Goal: Check status

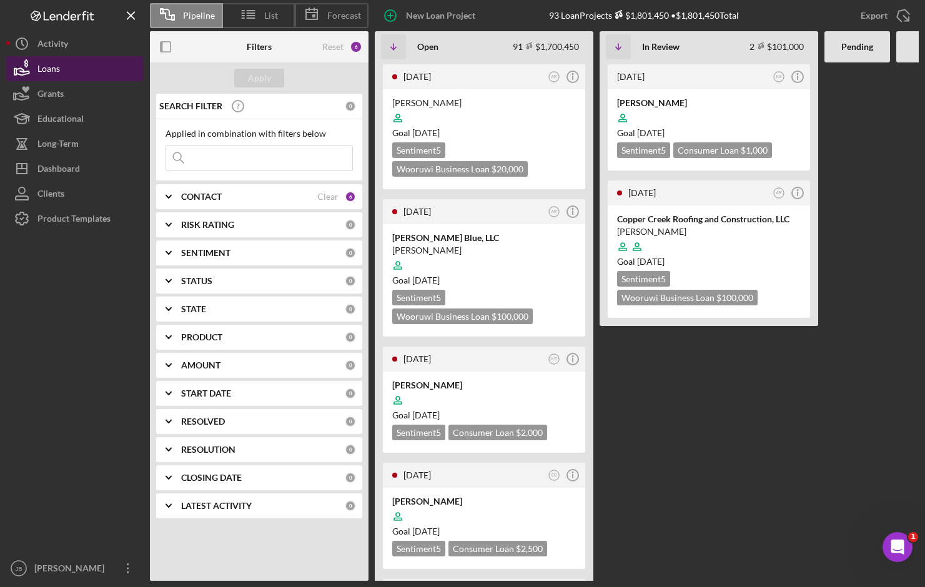
click at [126, 69] on button "Loans" at bounding box center [74, 68] width 137 height 25
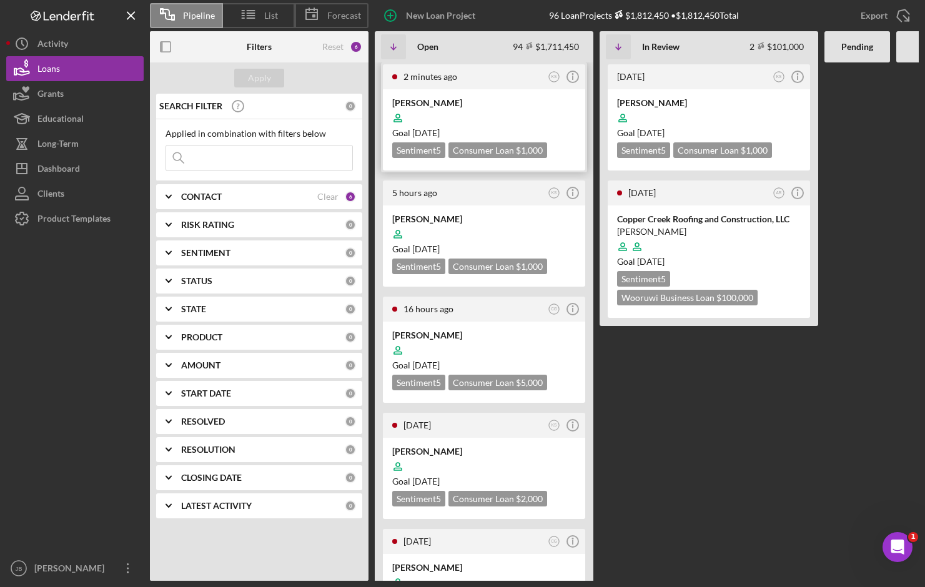
click at [432, 103] on div "[PERSON_NAME]" at bounding box center [484, 103] width 184 height 12
